Goal: Task Accomplishment & Management: Manage account settings

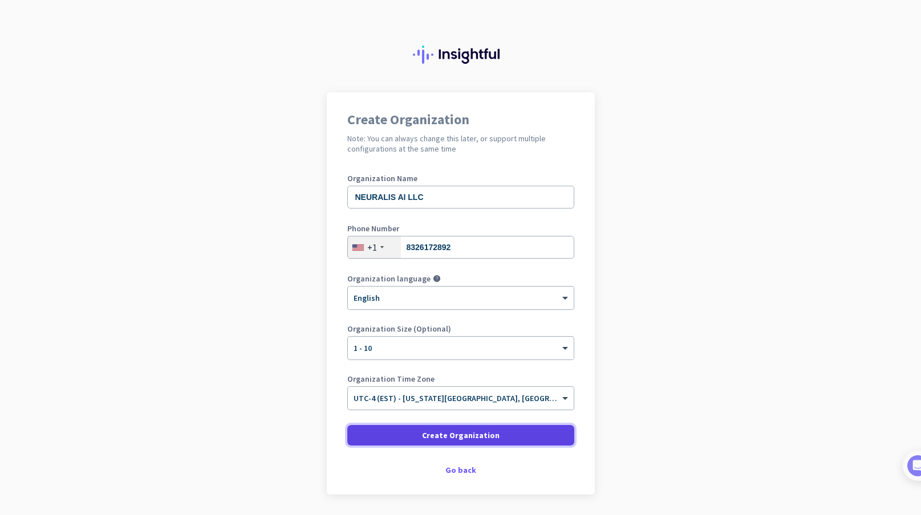
click at [511, 432] on span at bounding box center [460, 435] width 227 height 27
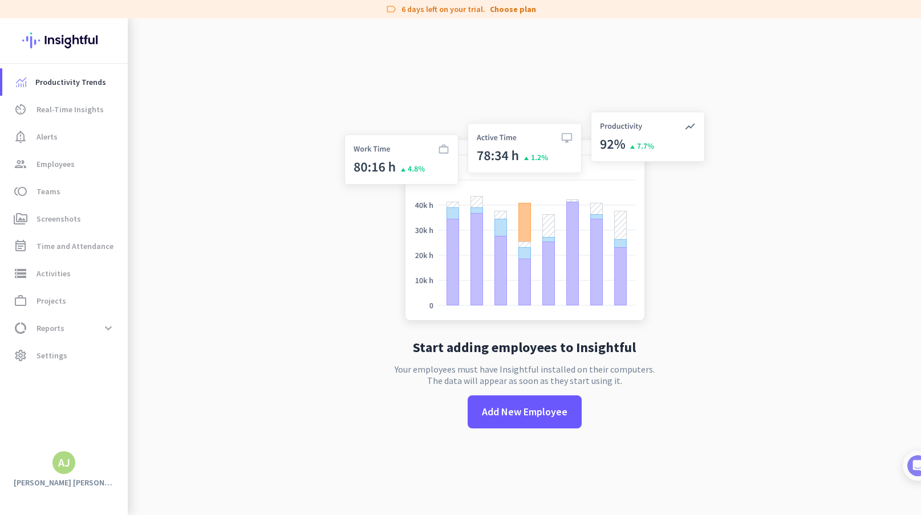
click at [261, 266] on app-no-employees "Start adding employees to Insightful Your employees must have Insightful instal…" at bounding box center [524, 275] width 793 height 515
click at [84, 349] on span "settings Settings" at bounding box center [64, 356] width 107 height 14
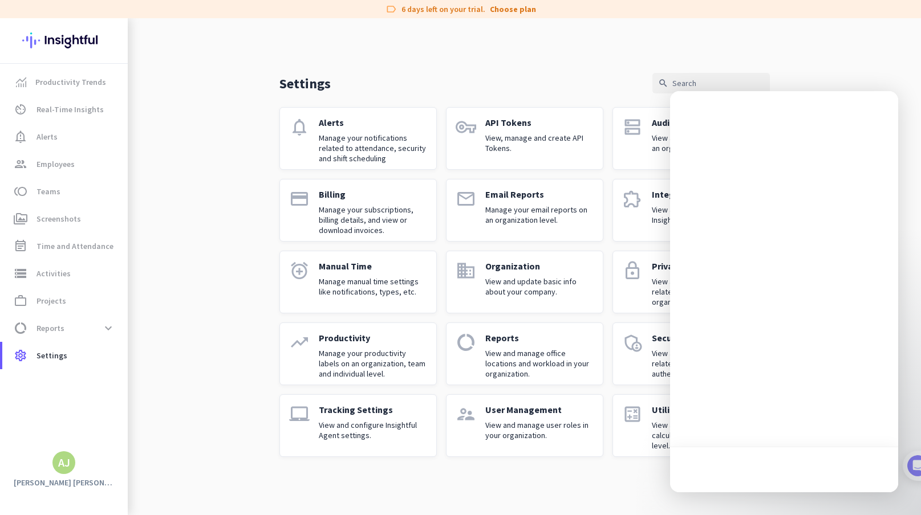
click at [369, 215] on p "Manage your subscriptions, billing details, and view or download invoices." at bounding box center [373, 220] width 108 height 31
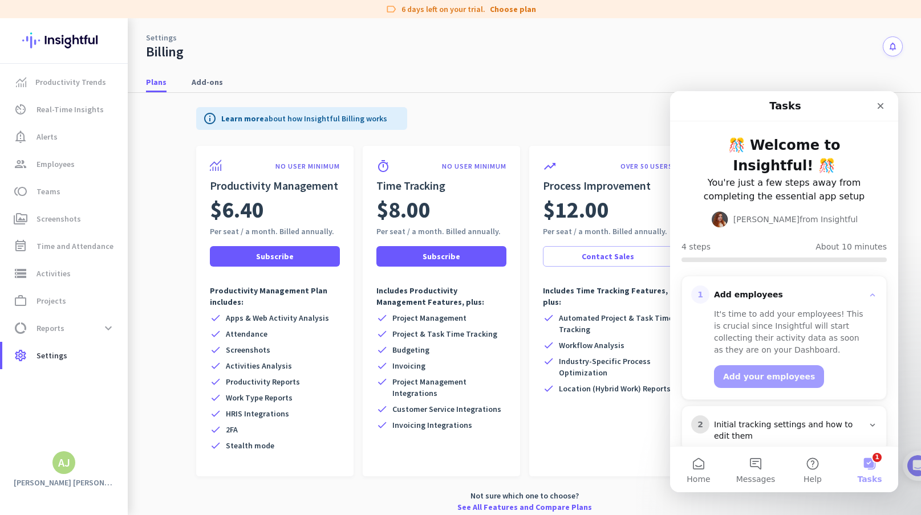
scroll to position [109, 0]
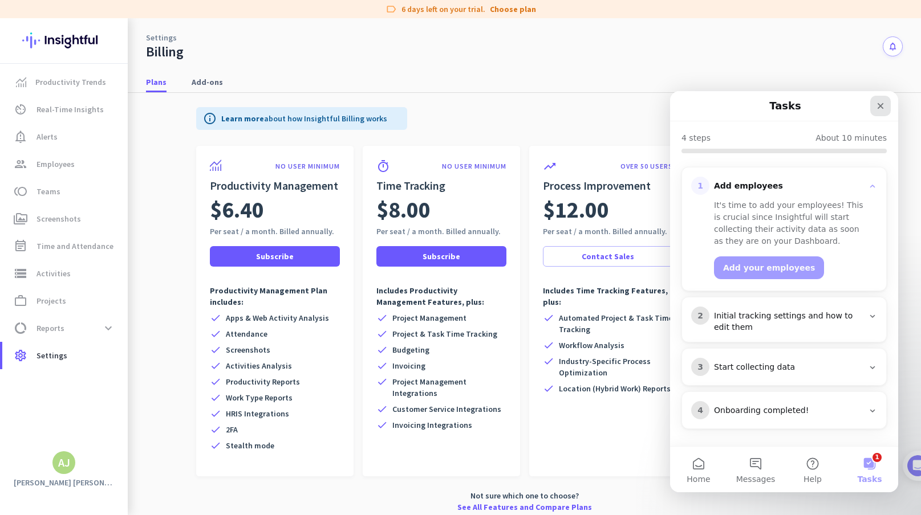
click at [880, 107] on icon "Close" at bounding box center [880, 106] width 6 height 6
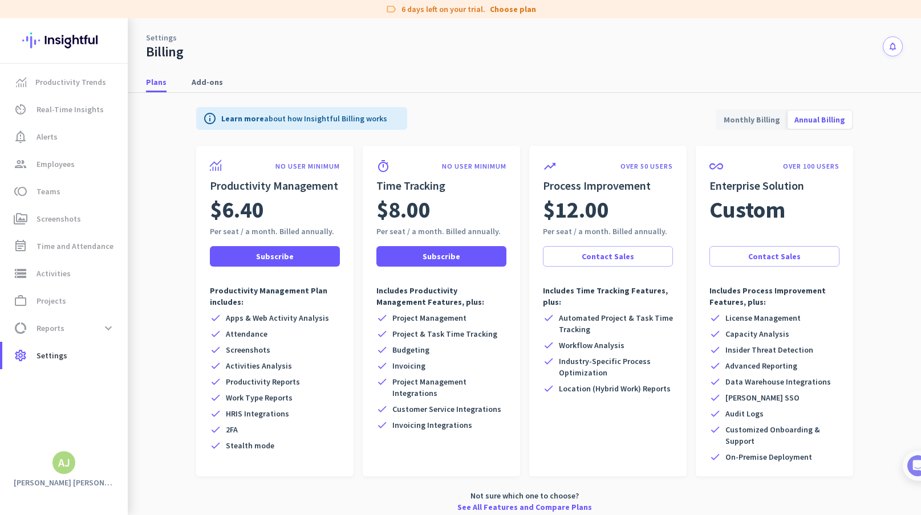
scroll to position [0, 0]
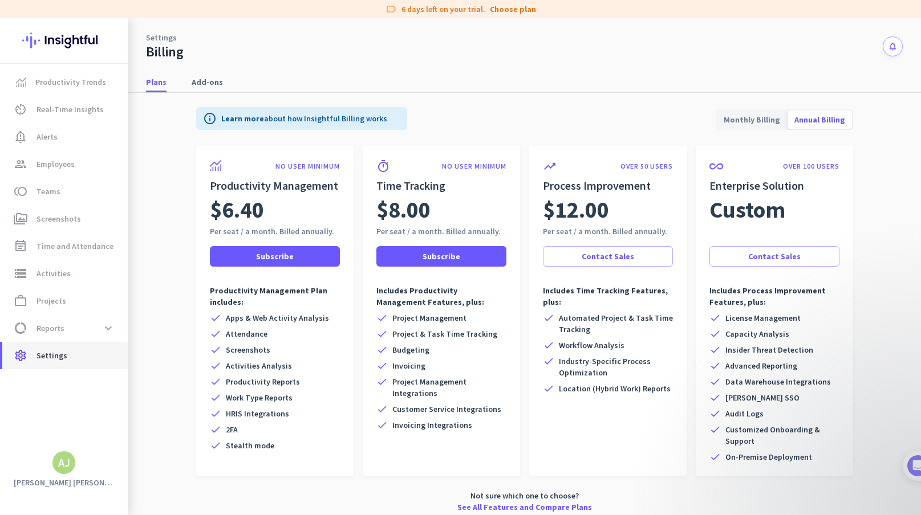
click at [86, 353] on span "settings Settings" at bounding box center [64, 356] width 107 height 14
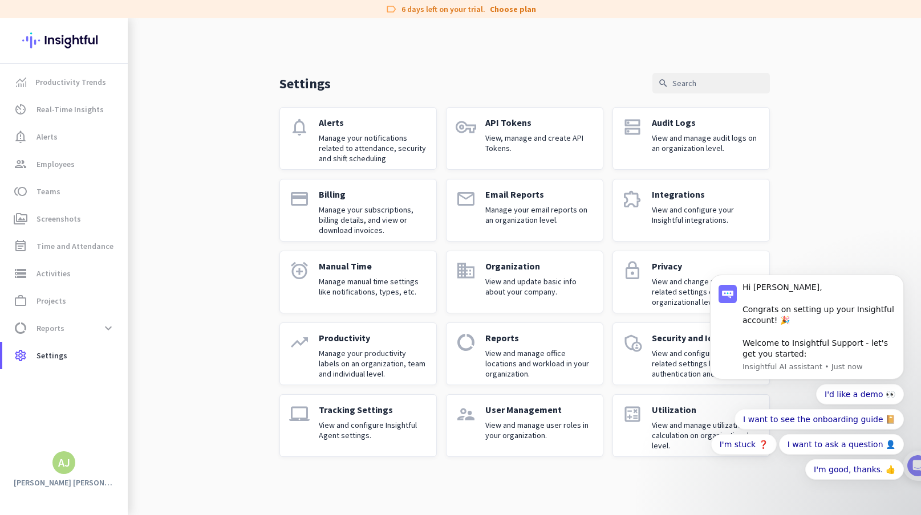
click at [381, 218] on p "Manage your subscriptions, billing details, and view or download invoices." at bounding box center [373, 220] width 108 height 31
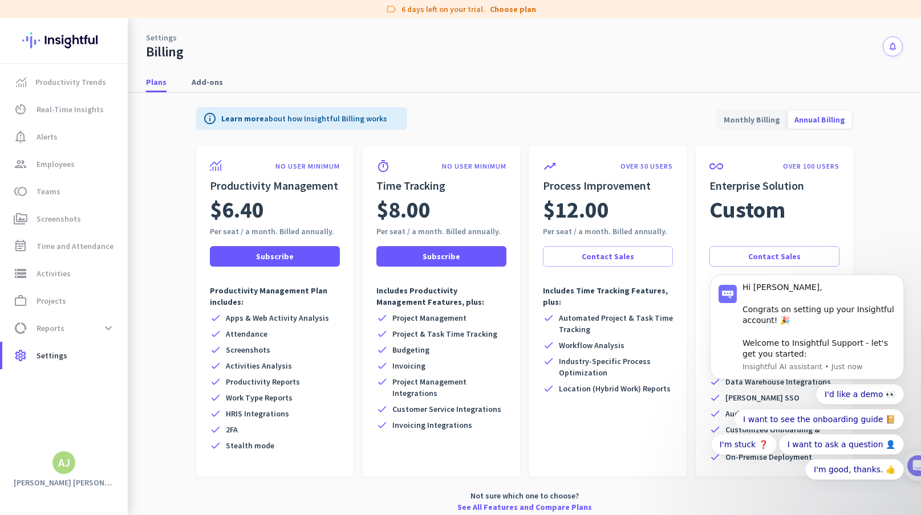
click at [755, 122] on span "Monthly Billing" at bounding box center [752, 119] width 70 height 27
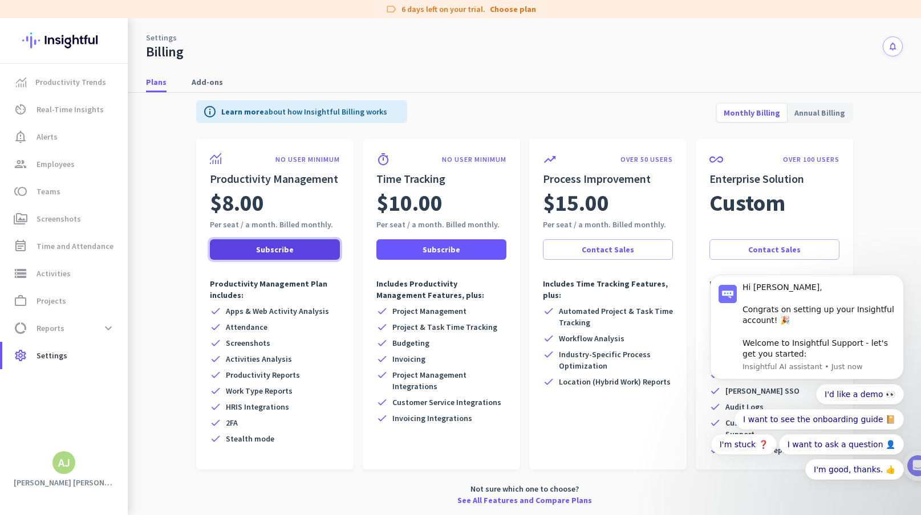
click at [302, 248] on span at bounding box center [275, 249] width 130 height 27
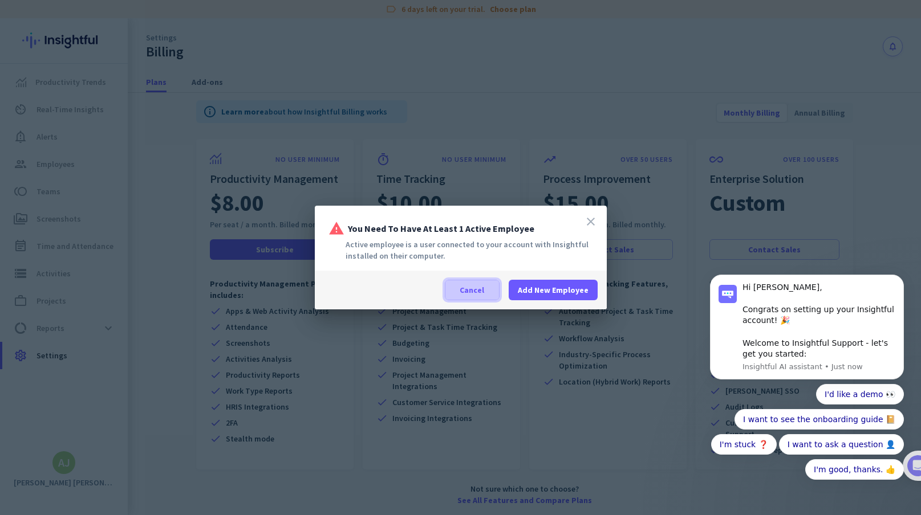
click at [472, 292] on span "Cancel" at bounding box center [471, 289] width 25 height 11
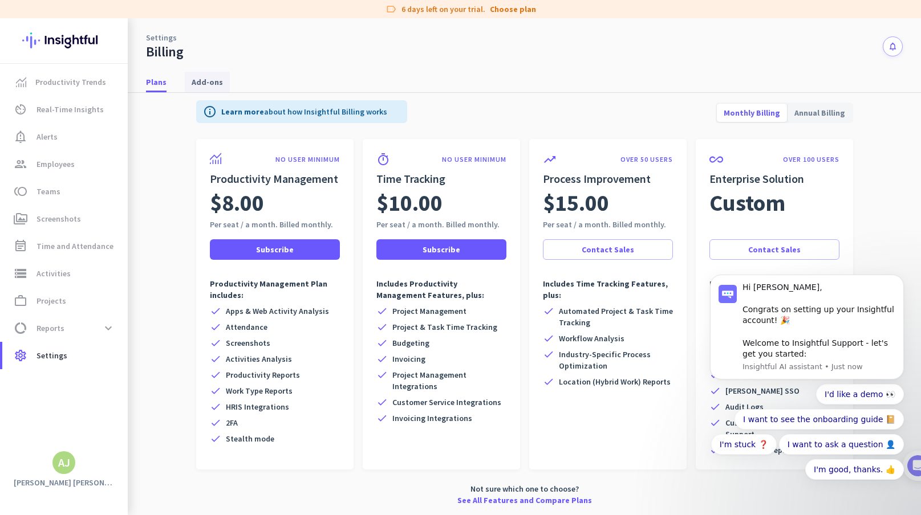
click at [205, 80] on span "Add-ons" at bounding box center [207, 81] width 31 height 11
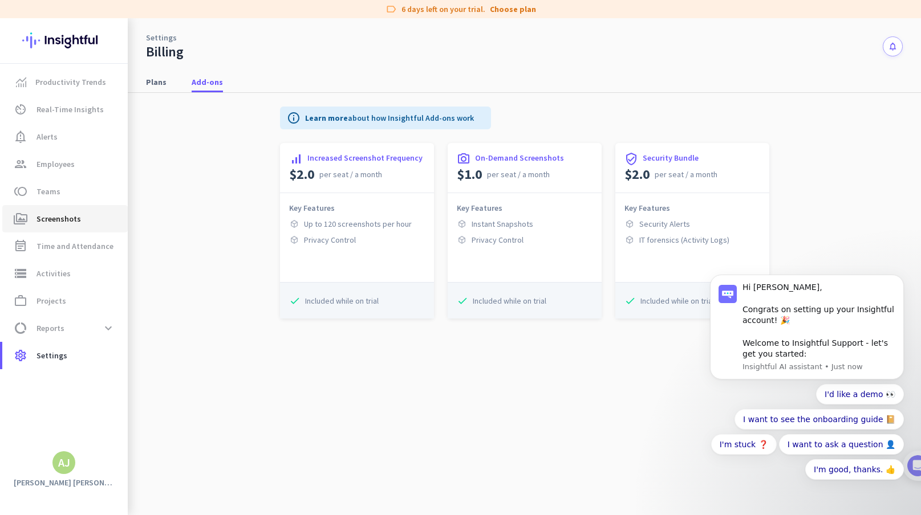
click at [79, 219] on span "perm_media Screenshots" at bounding box center [64, 219] width 107 height 14
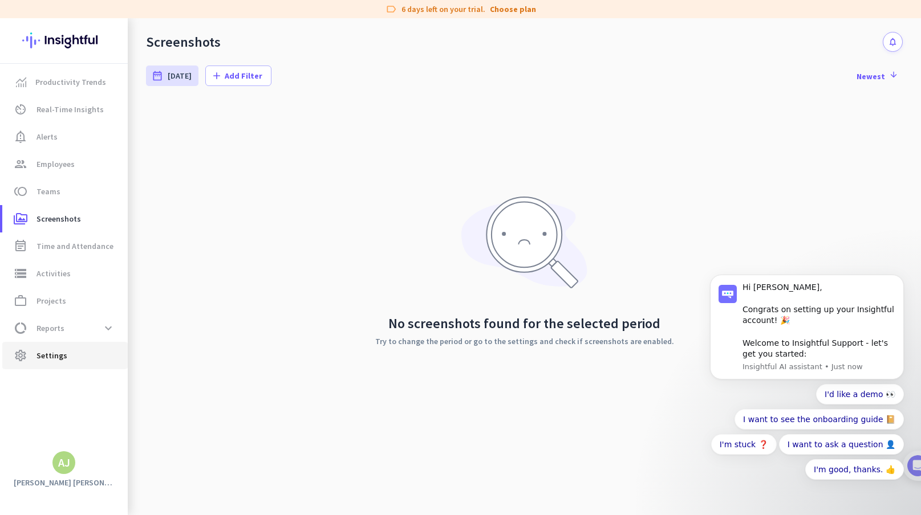
click at [81, 353] on span "settings Settings" at bounding box center [64, 356] width 107 height 14
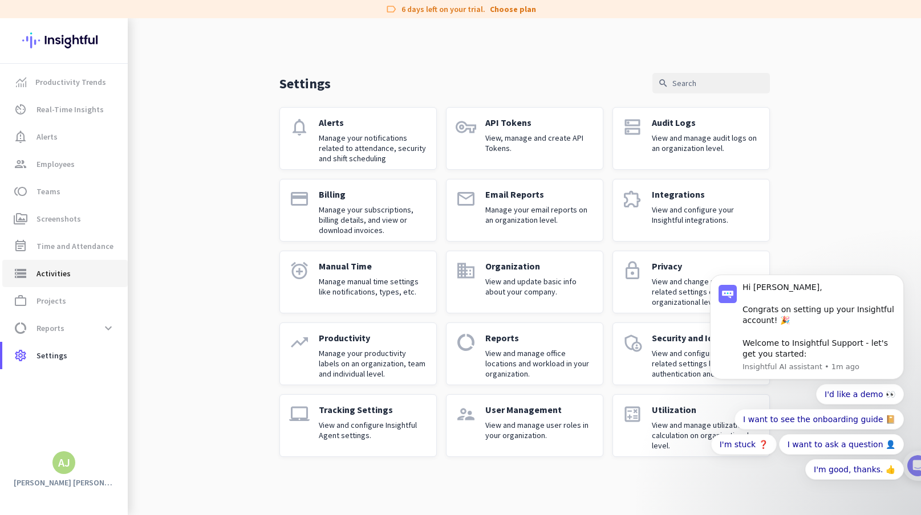
click at [95, 276] on span "storage Activities" at bounding box center [64, 274] width 107 height 14
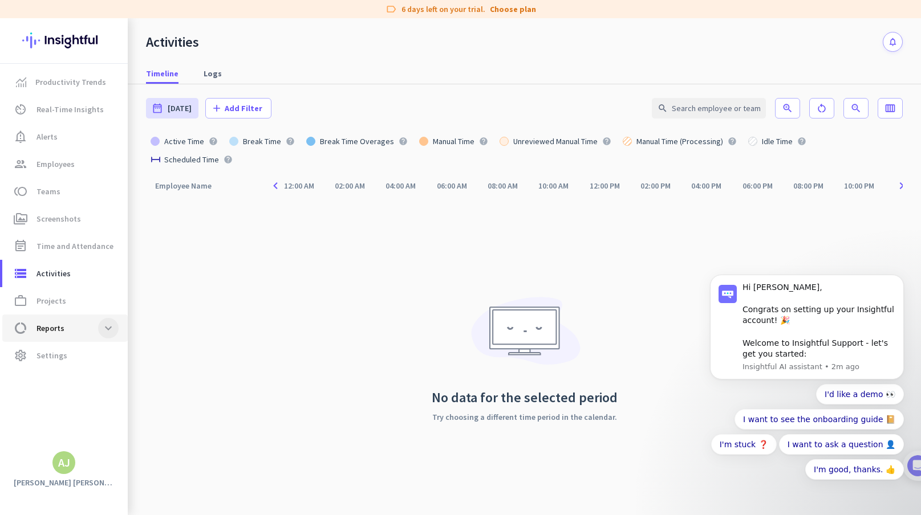
click at [105, 332] on span at bounding box center [108, 328] width 21 height 21
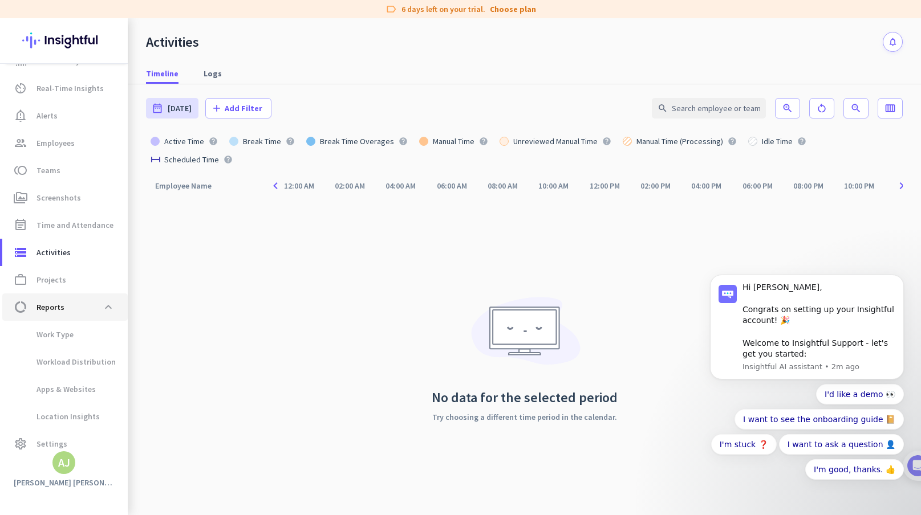
scroll to position [32, 0]
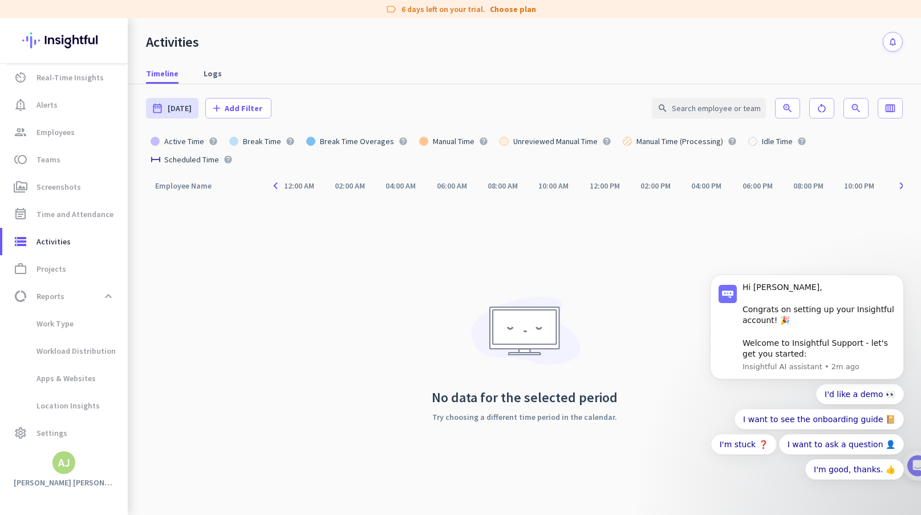
click at [332, 331] on div "Employee Name arrow_drop_up navigate_before 12:00 AM 02:00 AM 04:00 AM 06:00 AM…" at bounding box center [524, 345] width 756 height 340
